Goal: Use online tool/utility: Utilize a website feature to perform a specific function

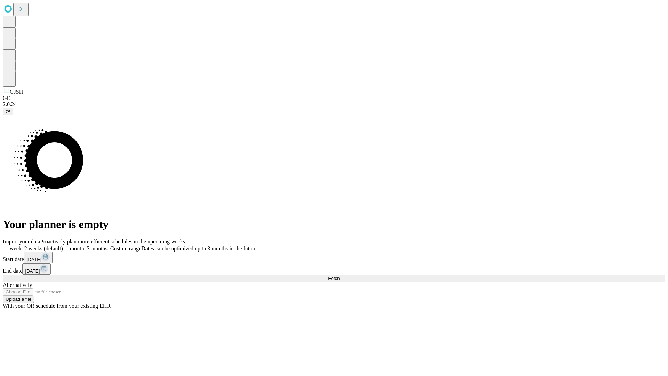
click at [339, 275] on span "Fetch" at bounding box center [333, 277] width 11 height 5
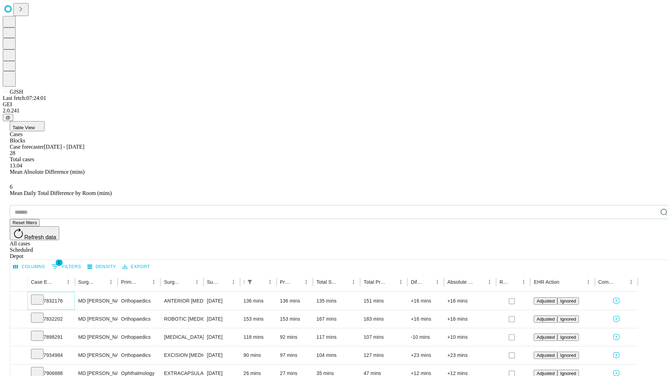
click at [41, 295] on icon at bounding box center [37, 298] width 7 height 7
